Goal: Information Seeking & Learning: Learn about a topic

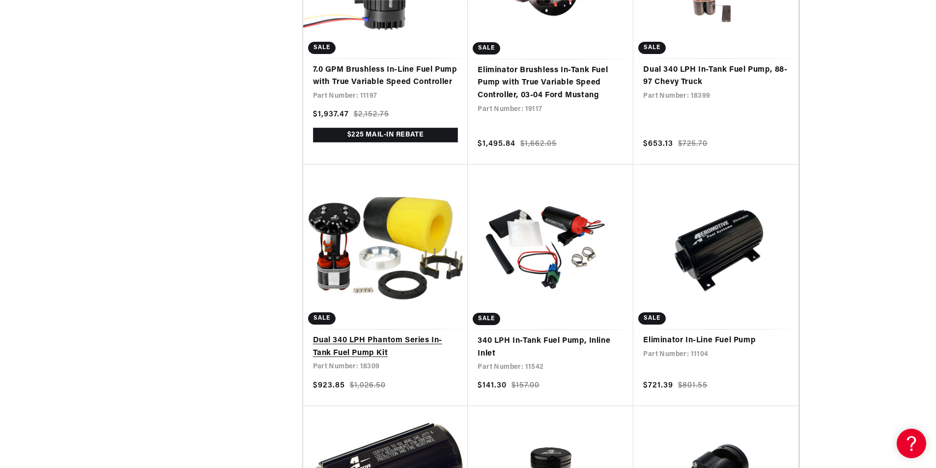
click at [343, 335] on link "Dual 340 LPH Phantom Series In-Tank Fuel Pump Kit" at bounding box center [385, 347] width 145 height 25
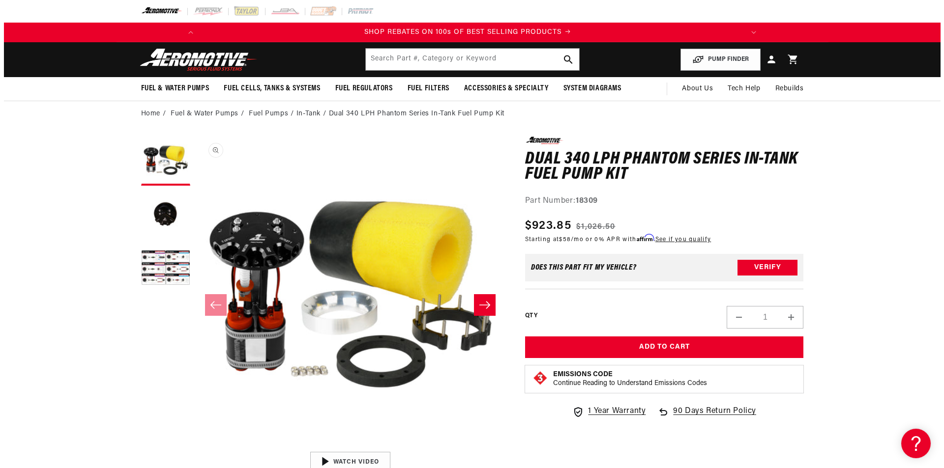
scroll to position [0, 557]
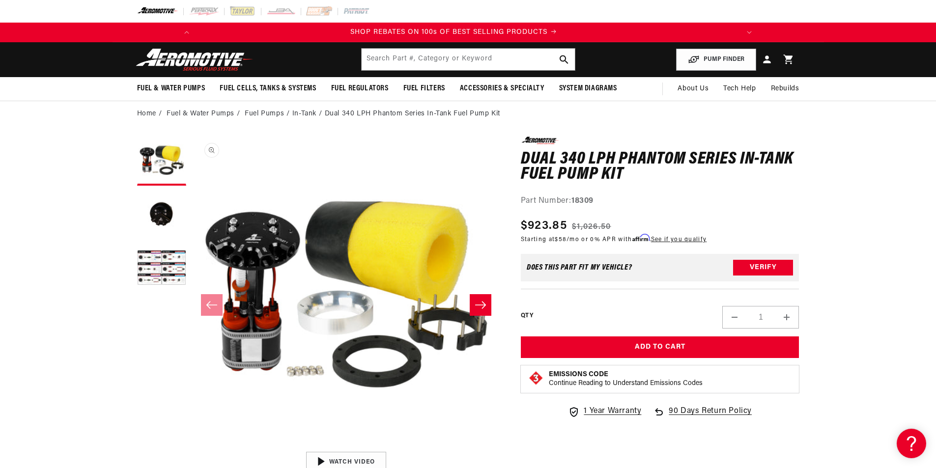
click at [191, 447] on button "Open media 1 in modal" at bounding box center [191, 447] width 0 height 0
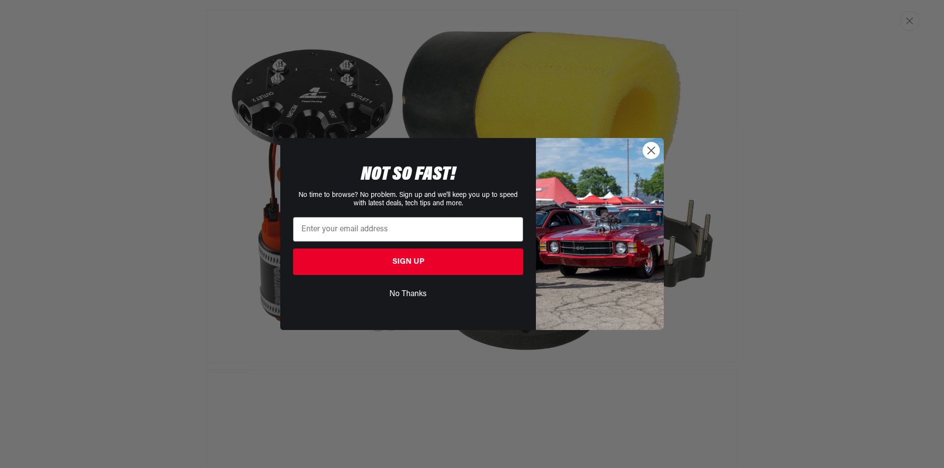
scroll to position [0, 0]
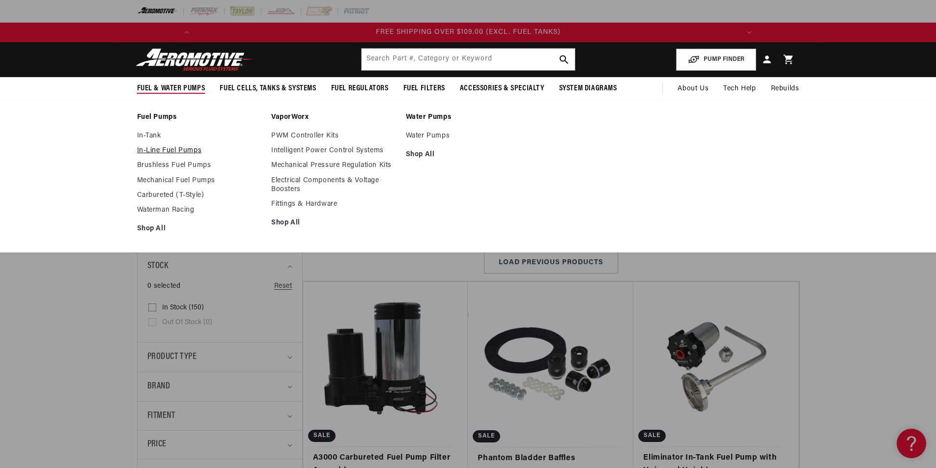
scroll to position [0, 1115]
click at [149, 138] on link "In-Tank" at bounding box center [199, 136] width 125 height 9
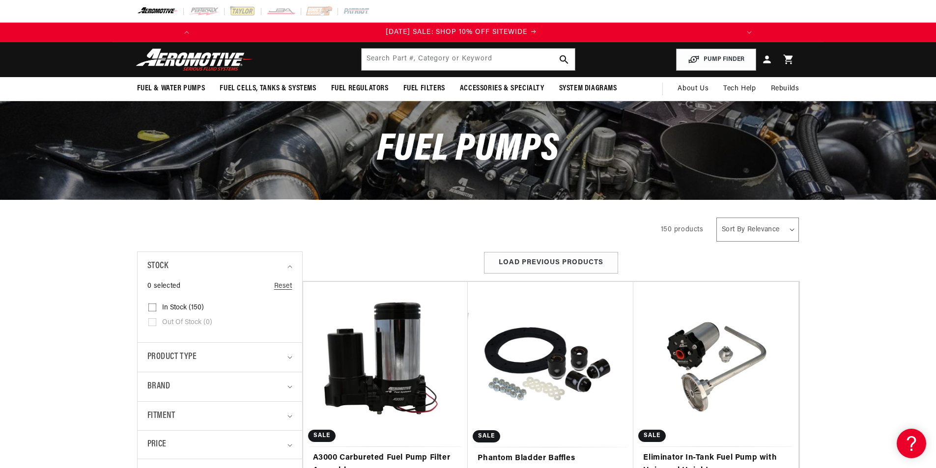
scroll to position [0, 0]
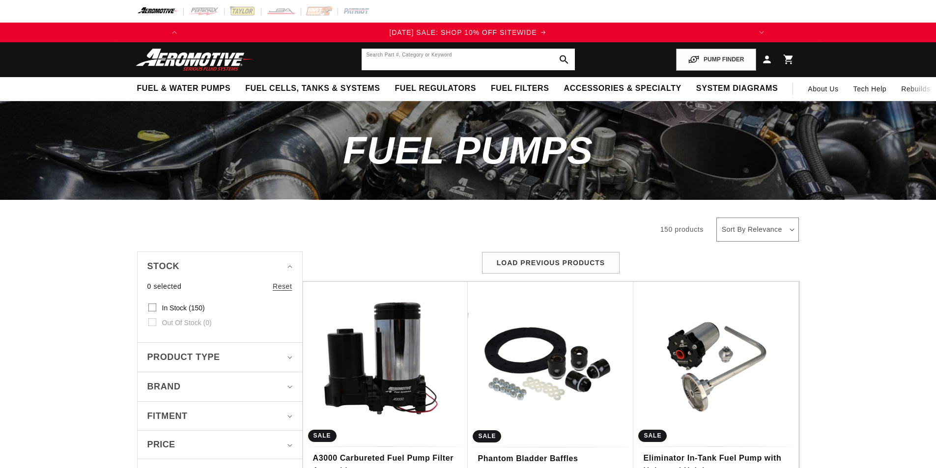
click at [449, 66] on input "text" at bounding box center [468, 60] width 213 height 22
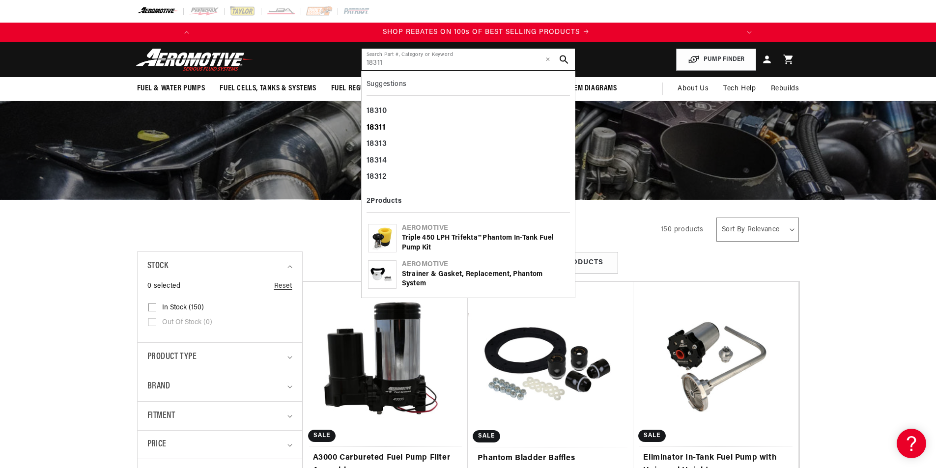
type input "18311"
click at [388, 123] on div "18311" at bounding box center [468, 128] width 203 height 17
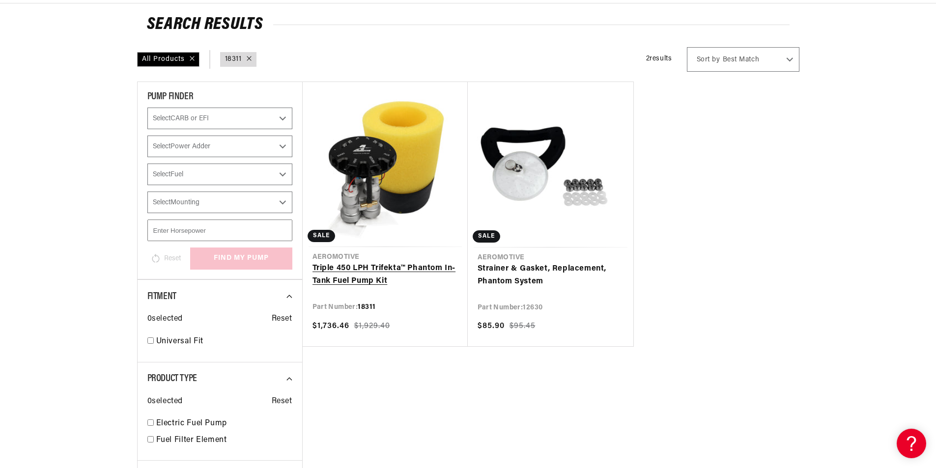
scroll to position [98, 0]
click at [347, 277] on link "Triple 450 LPH Trifekta™ Phantom In-Tank Fuel Pump Kit" at bounding box center [385, 274] width 145 height 25
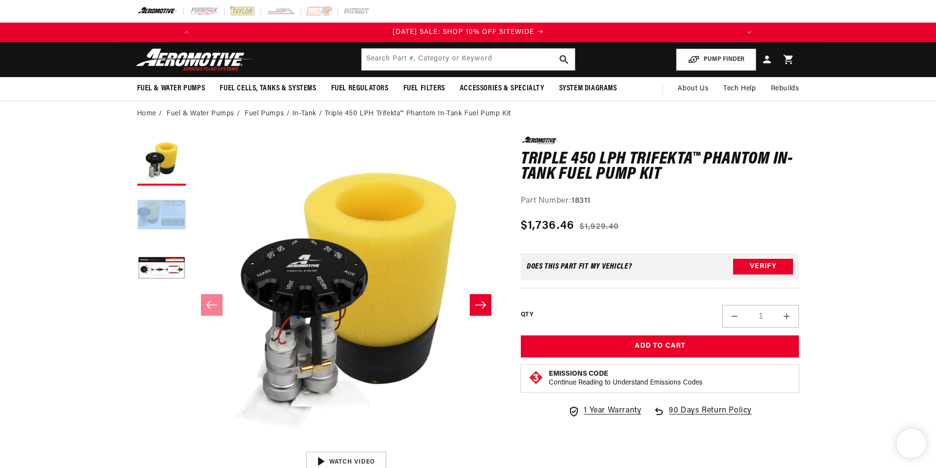
drag, startPoint x: 0, startPoint y: 0, endPoint x: 0, endPoint y: 263, distance: 263.0
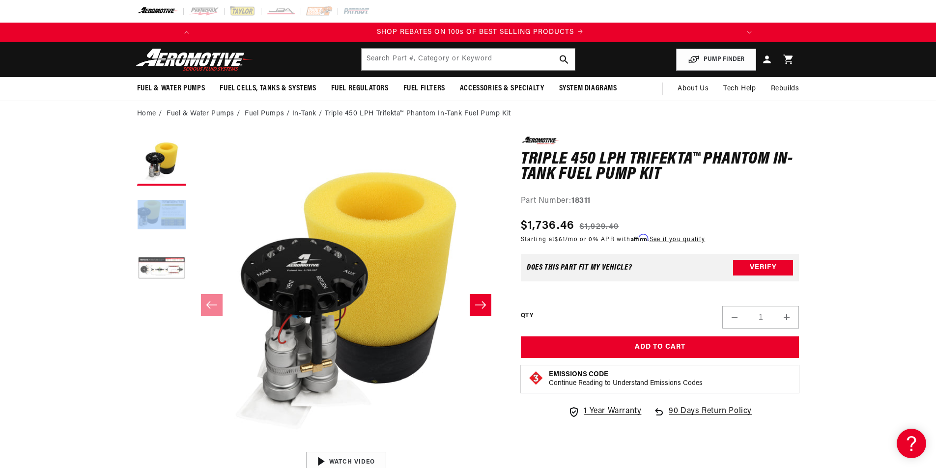
scroll to position [0, 557]
click at [150, 266] on button "Load image 3 in gallery view" at bounding box center [161, 269] width 49 height 49
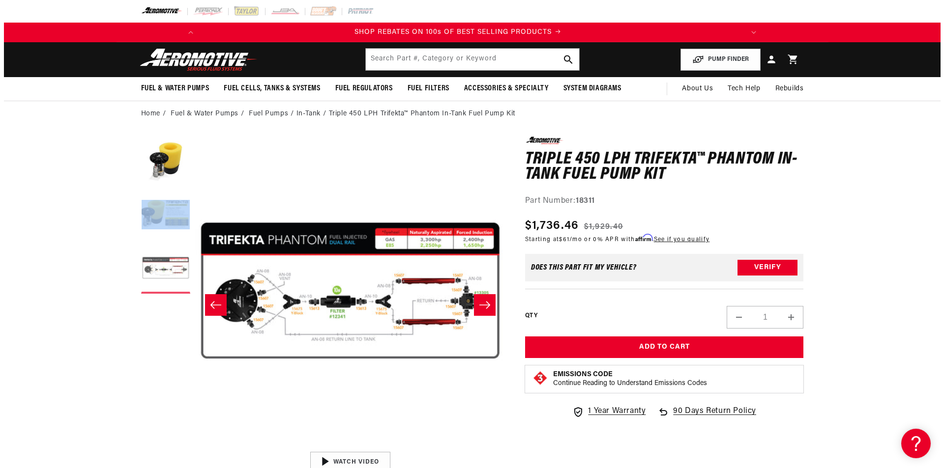
scroll to position [0, 621]
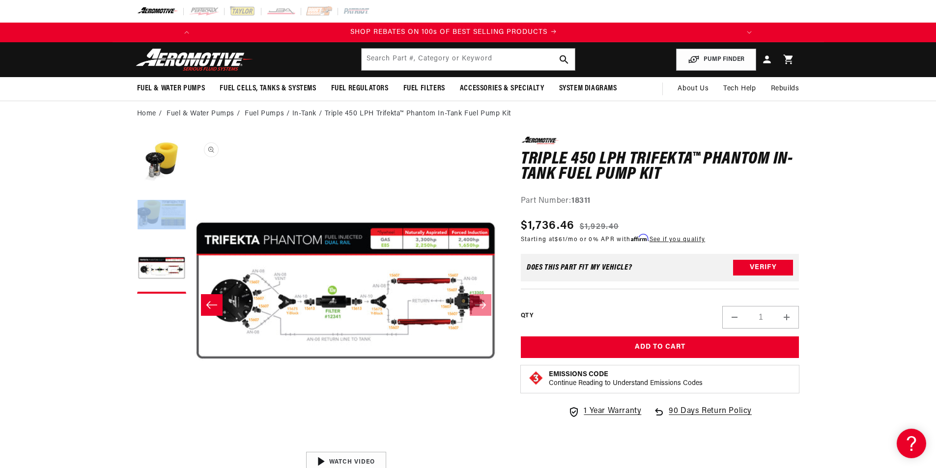
click at [191, 447] on button "Open media 3 in modal" at bounding box center [191, 447] width 0 height 0
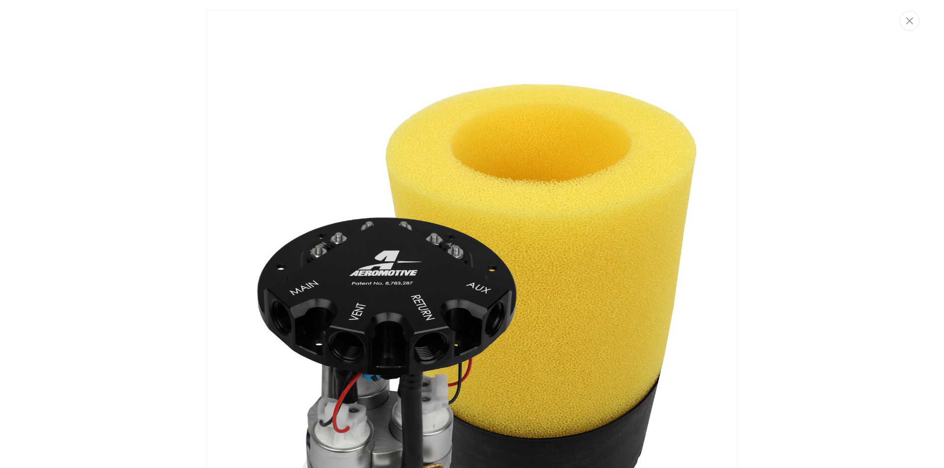
click at [248, 290] on img "Media gallery" at bounding box center [471, 326] width 531 height 633
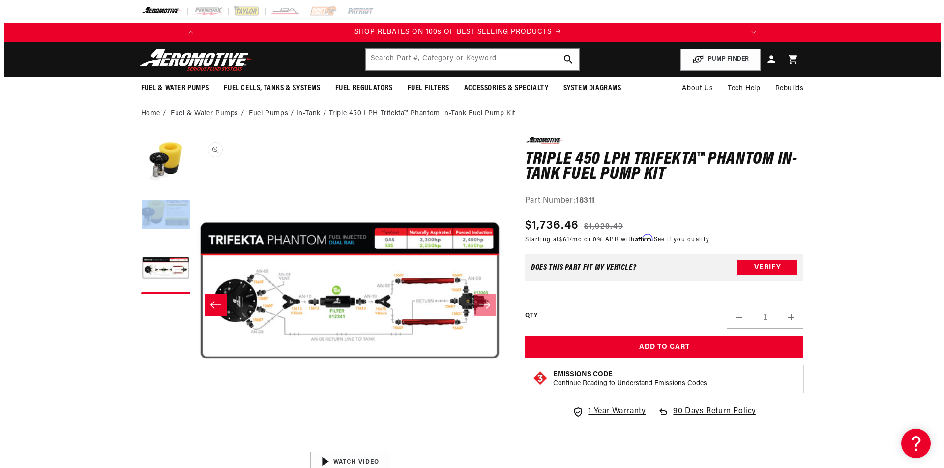
scroll to position [769, 0]
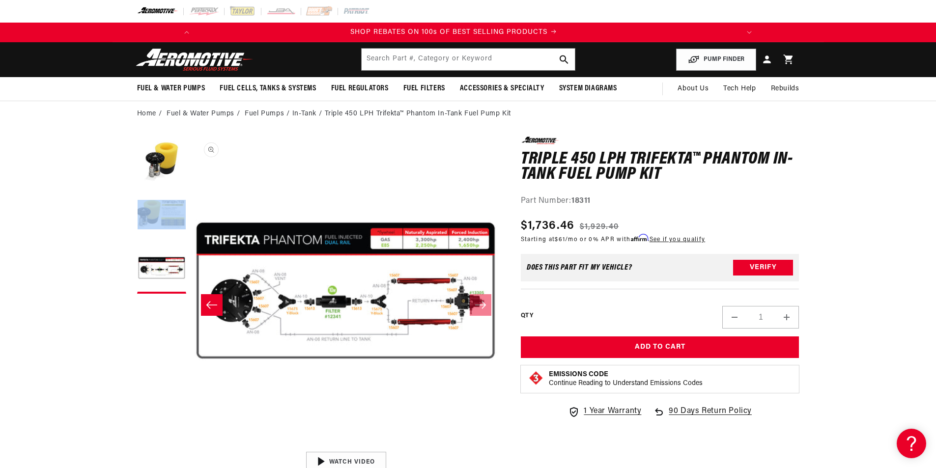
click at [191, 447] on button "Open media 3 in modal" at bounding box center [191, 447] width 0 height 0
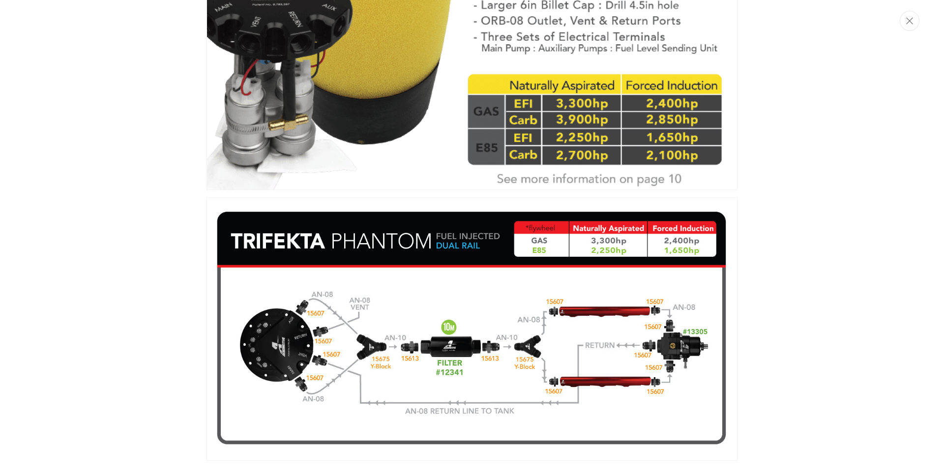
scroll to position [0, 0]
click at [142, 280] on div "Media gallery" at bounding box center [472, 234] width 944 height 468
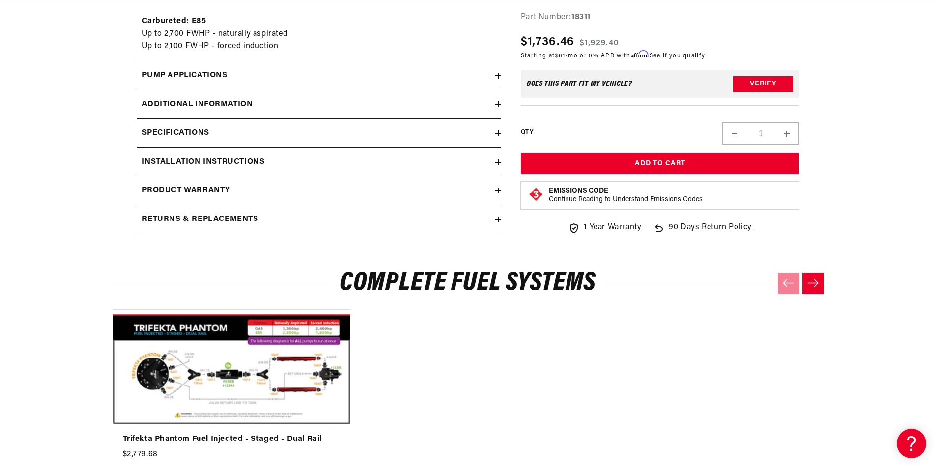
click at [499, 165] on icon at bounding box center [498, 162] width 6 height 6
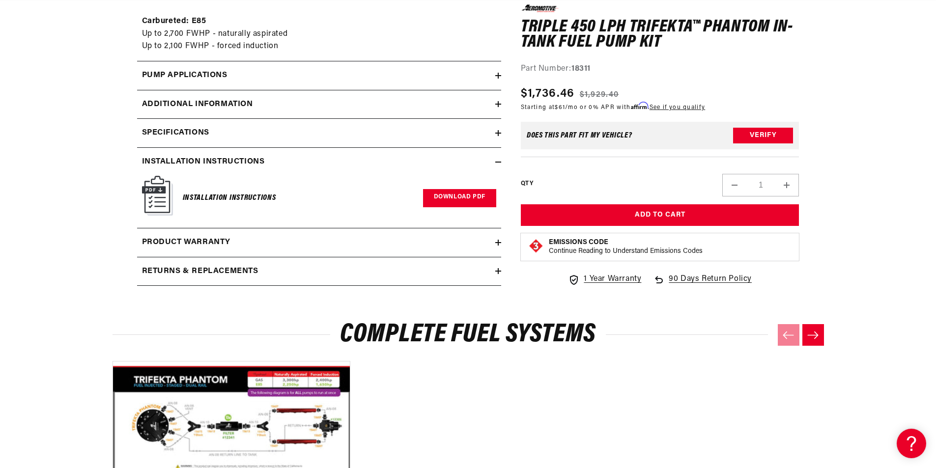
click at [459, 195] on link "Download PDF" at bounding box center [459, 198] width 73 height 18
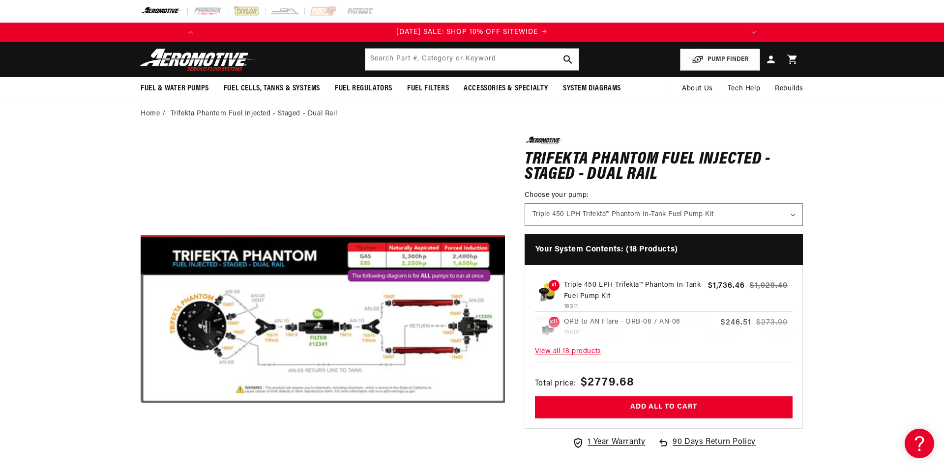
click at [258, 307] on img "Media gallery" at bounding box center [471, 236] width 531 height 246
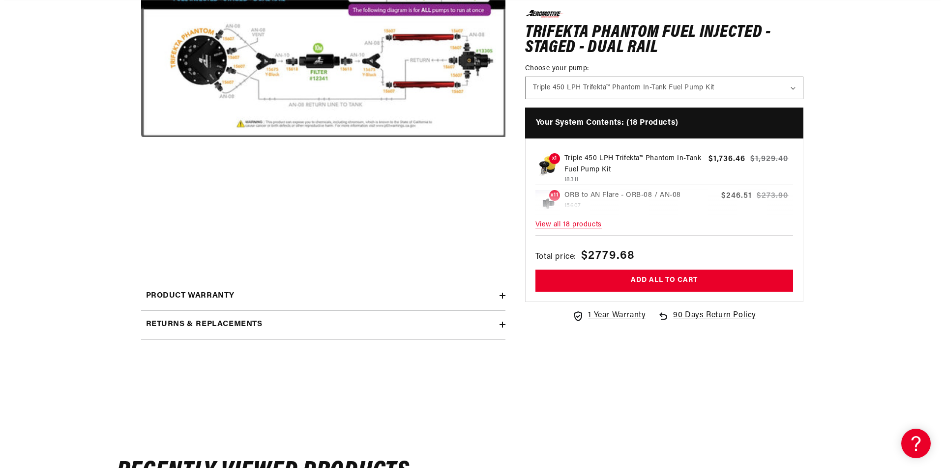
scroll to position [267, 0]
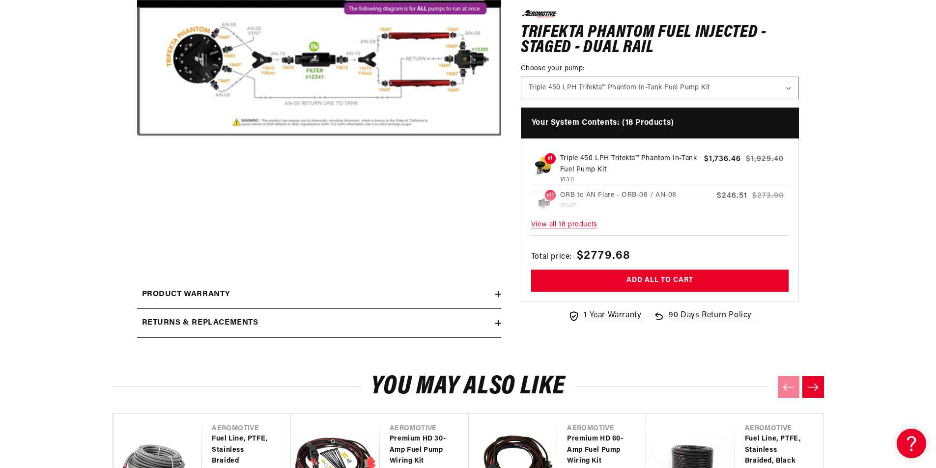
click at [137, 234] on button "Open media 1 in modal" at bounding box center [137, 234] width 0 height 0
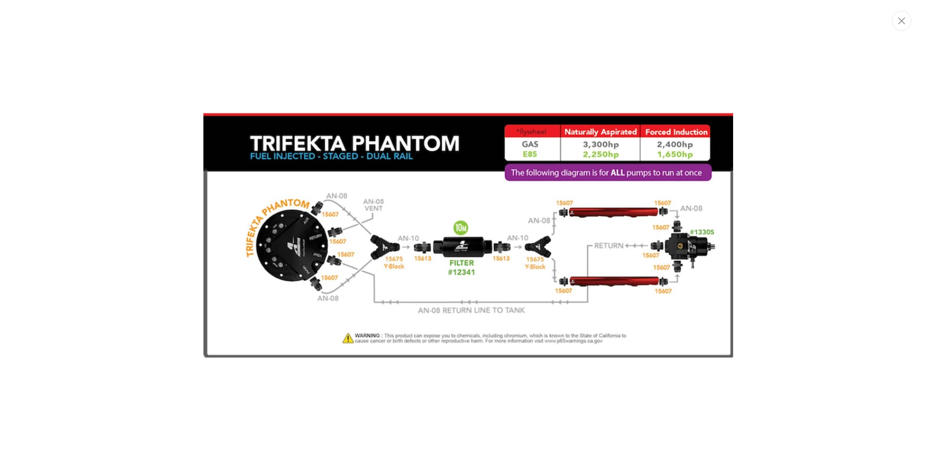
click at [273, 77] on div "Media gallery" at bounding box center [468, 234] width 936 height 468
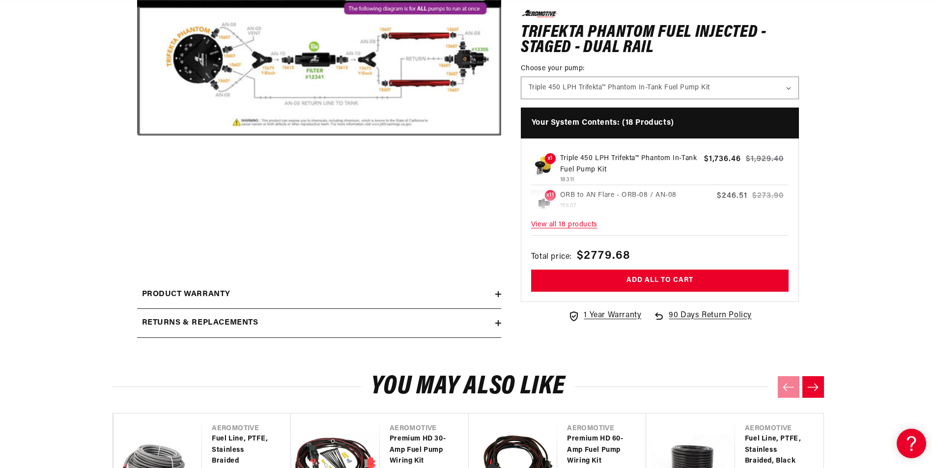
click at [137, 234] on button "Open media 1 in modal" at bounding box center [137, 234] width 0 height 0
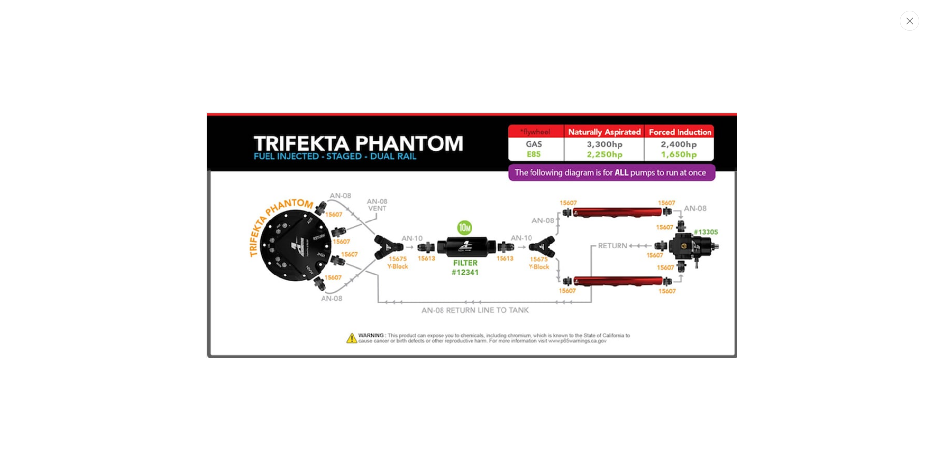
scroll to position [0, 1115]
